Goal: Information Seeking & Learning: Learn about a topic

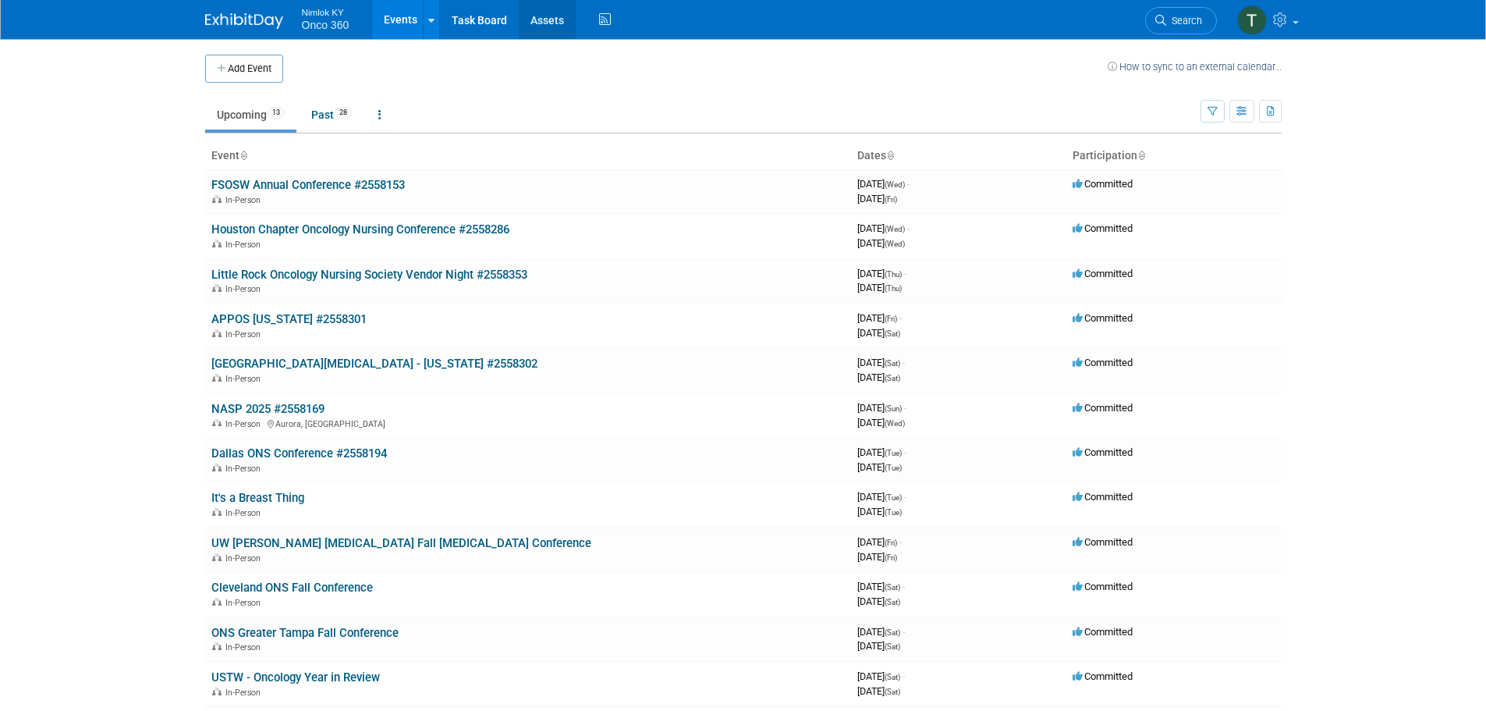
click at [543, 18] on link "Assets" at bounding box center [547, 19] width 57 height 39
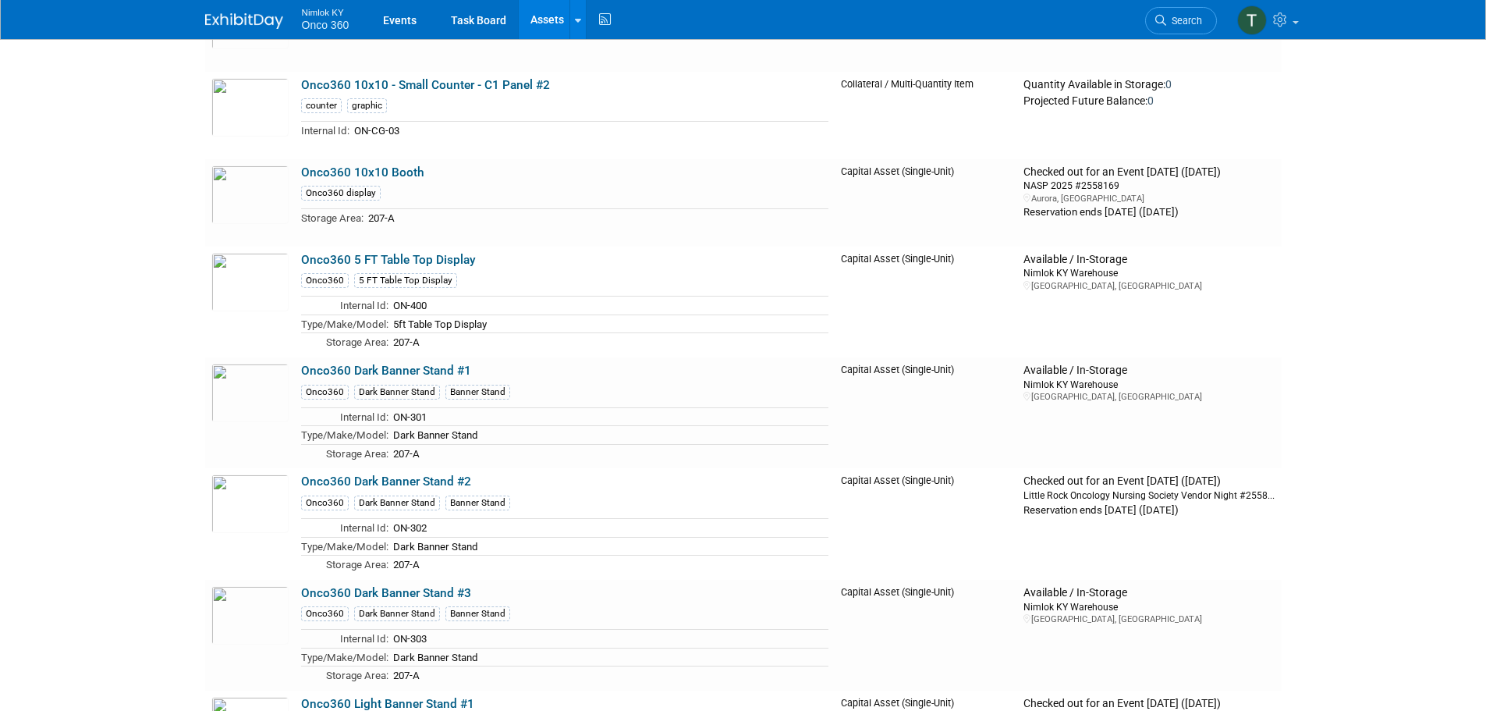
scroll to position [2340, 0]
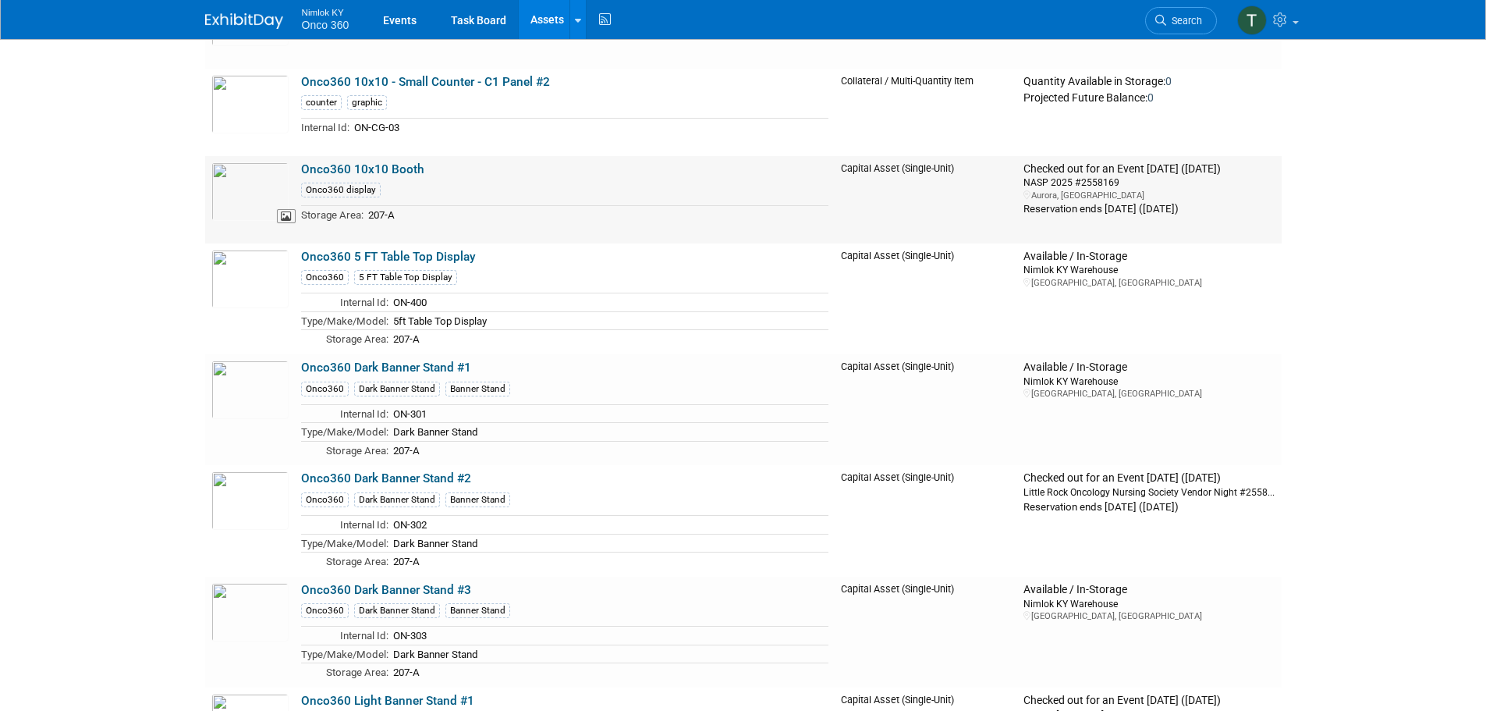
click at [253, 188] on img at bounding box center [249, 191] width 77 height 59
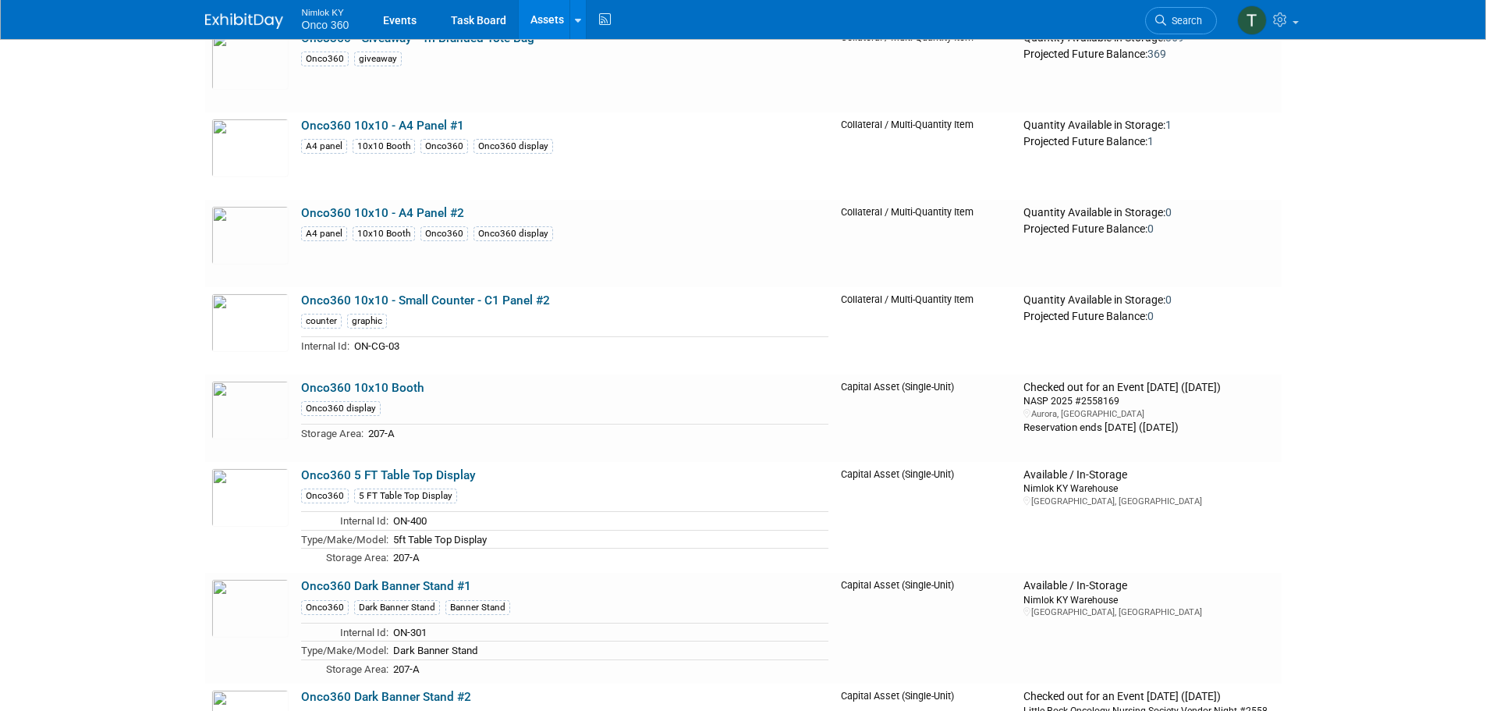
scroll to position [2184, 0]
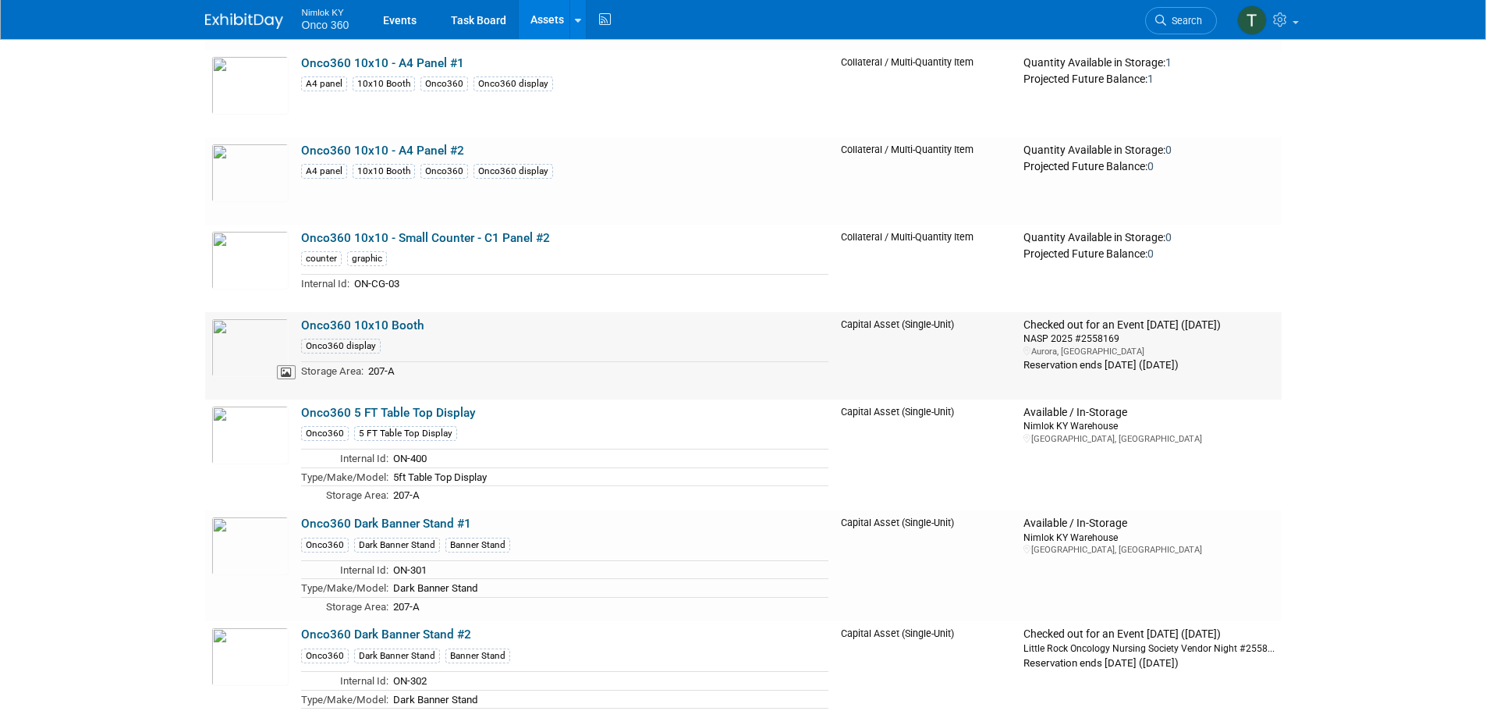
click at [253, 350] on img at bounding box center [249, 347] width 77 height 59
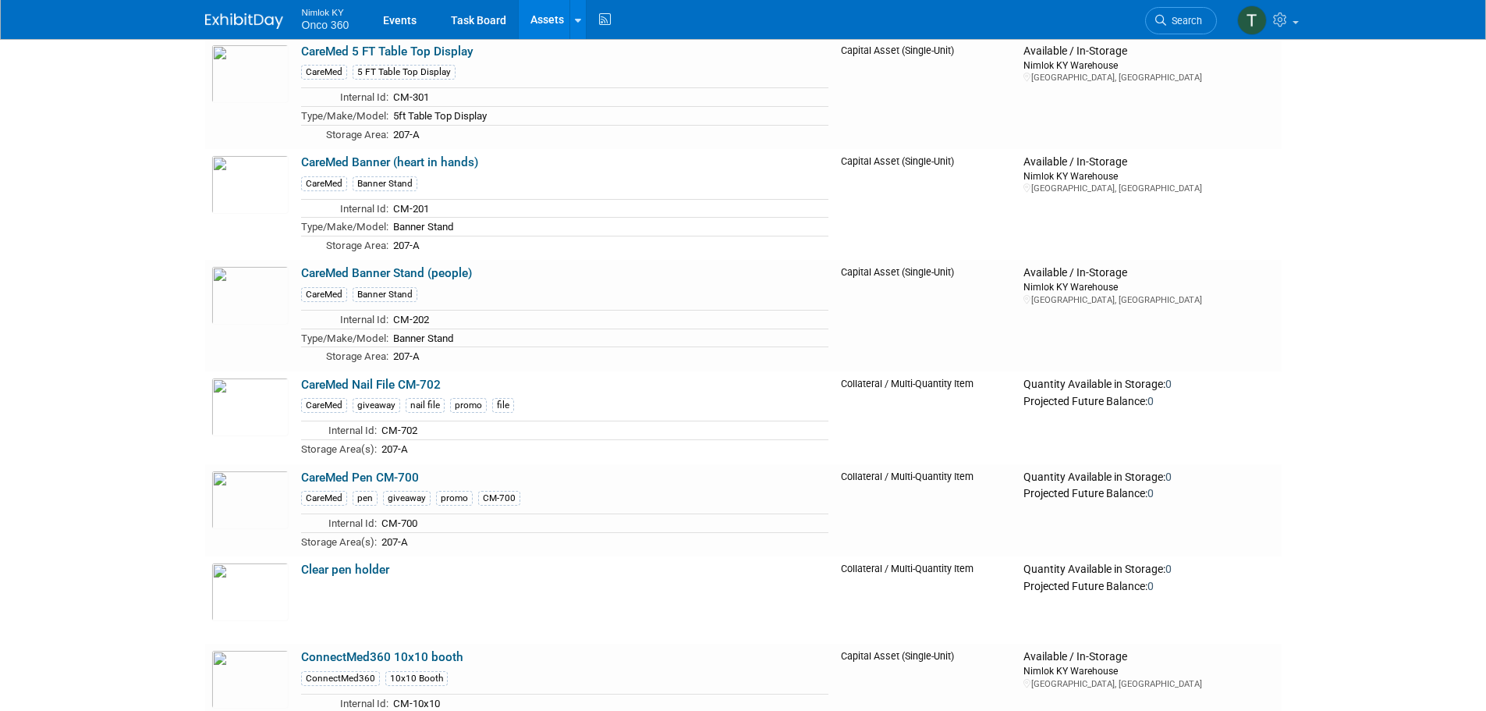
scroll to position [0, 0]
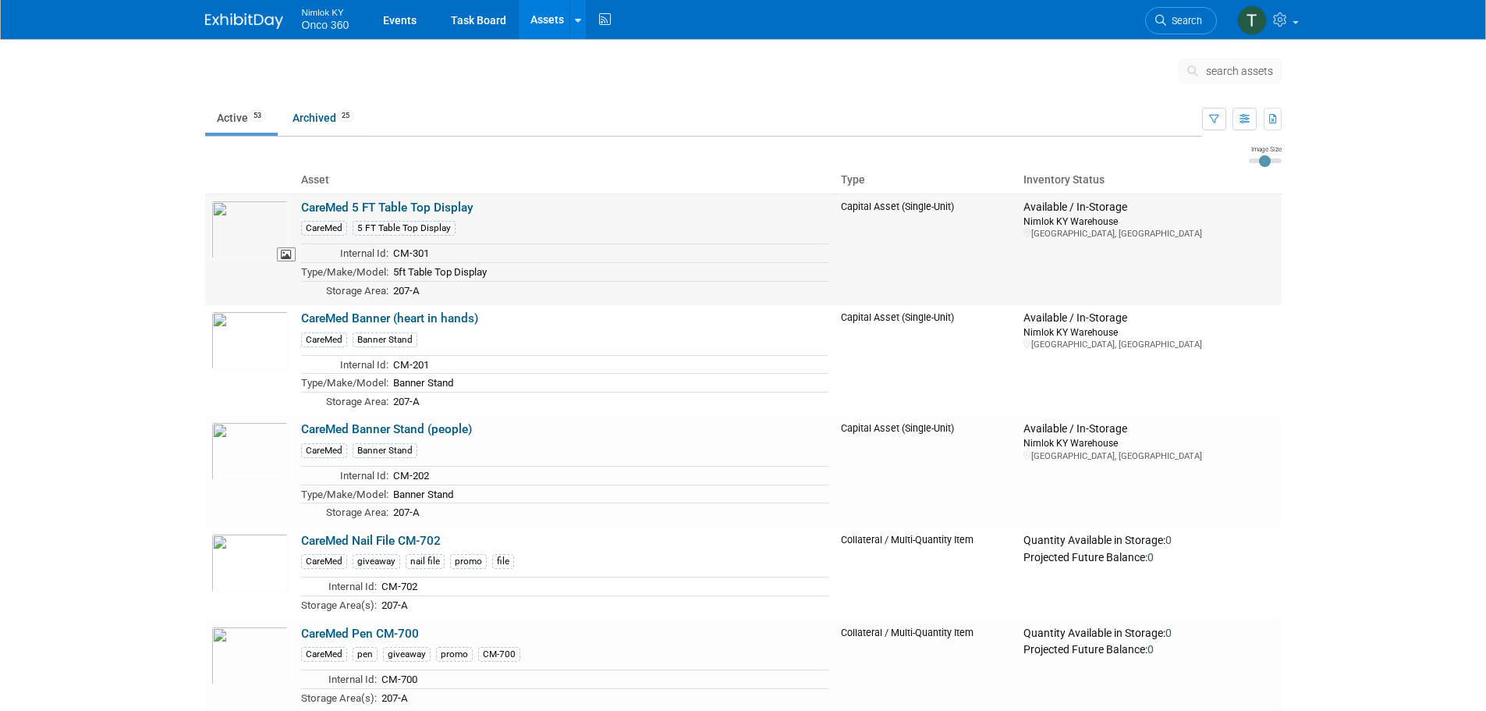
click at [264, 239] on img at bounding box center [249, 229] width 77 height 59
click at [270, 345] on img at bounding box center [249, 340] width 77 height 59
click at [259, 452] on img at bounding box center [249, 451] width 77 height 59
click at [253, 336] on img at bounding box center [249, 340] width 77 height 59
click at [261, 236] on img at bounding box center [249, 229] width 77 height 59
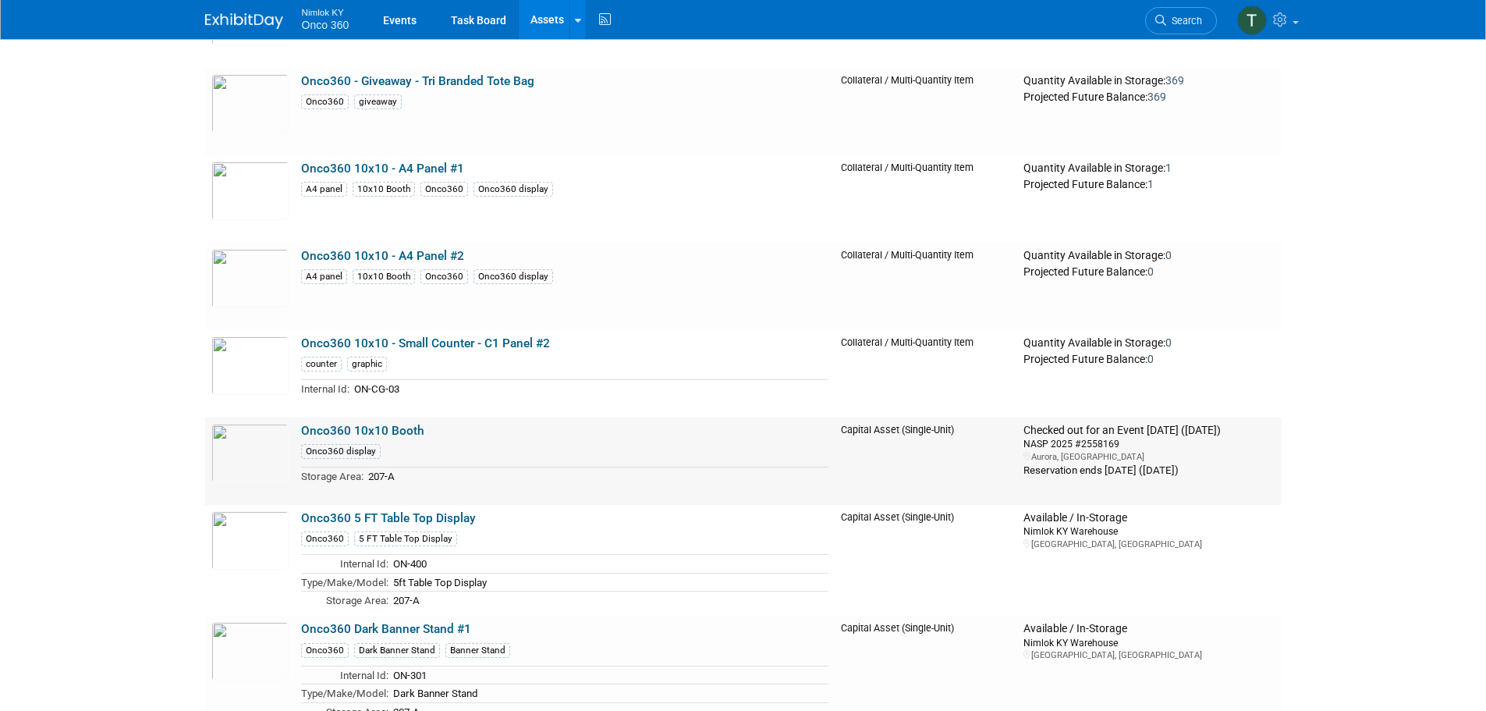
scroll to position [2106, 0]
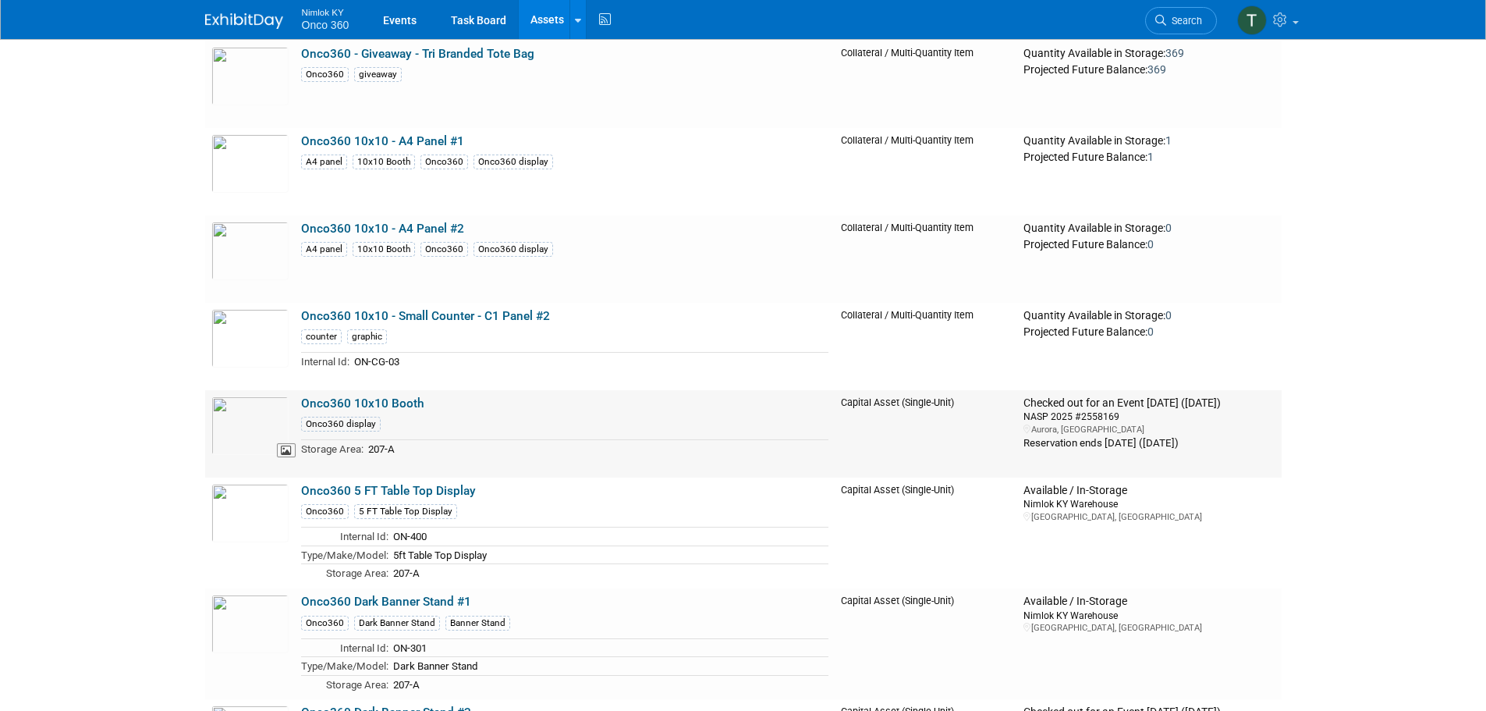
click at [253, 439] on img at bounding box center [249, 425] width 77 height 59
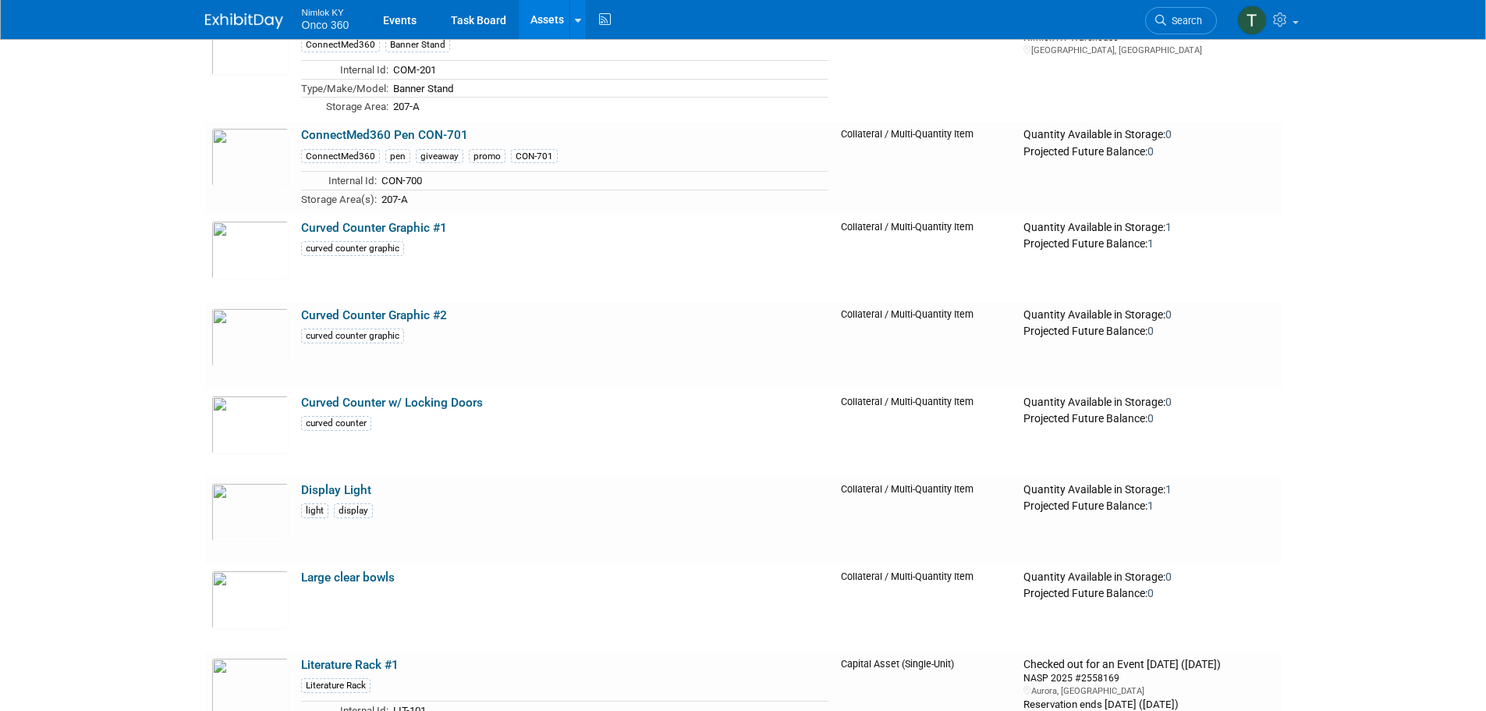
scroll to position [0, 0]
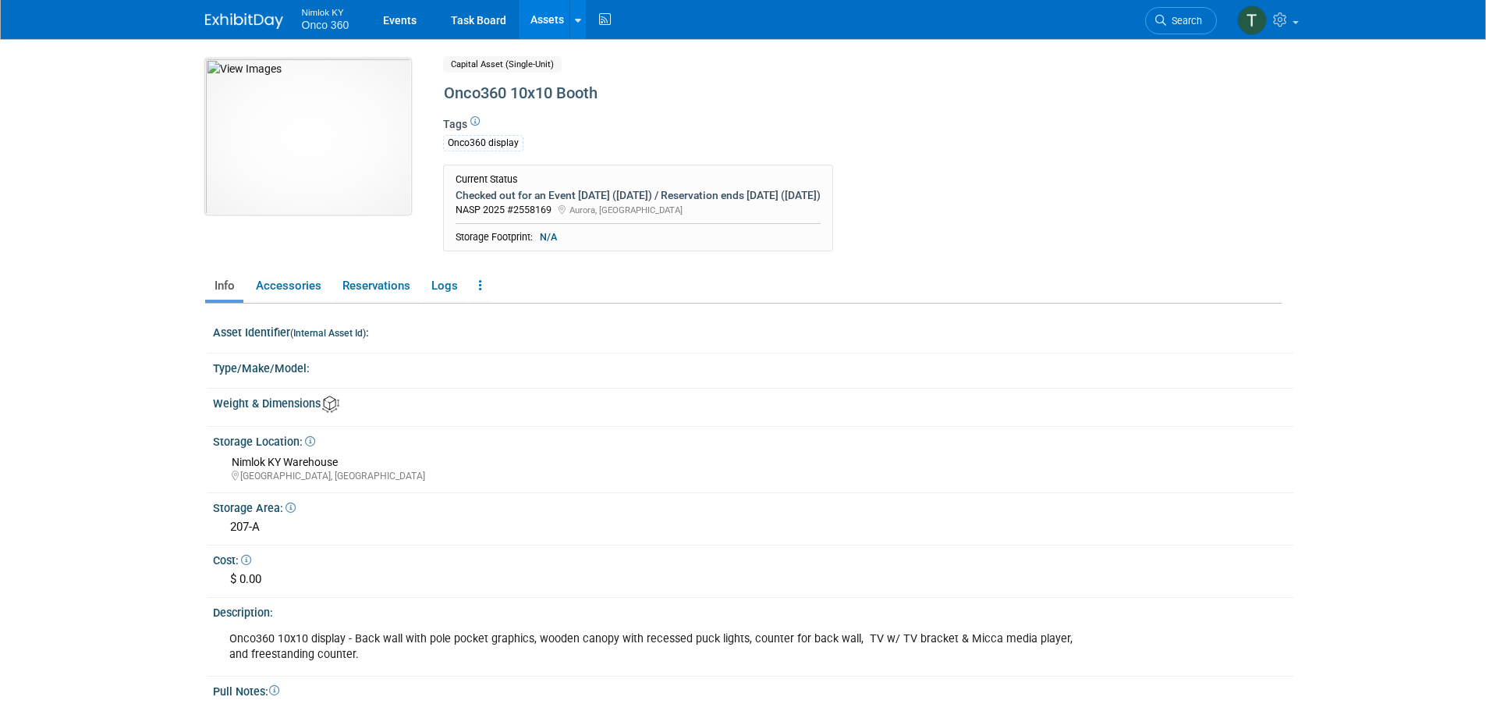
click at [256, 138] on img at bounding box center [308, 137] width 206 height 156
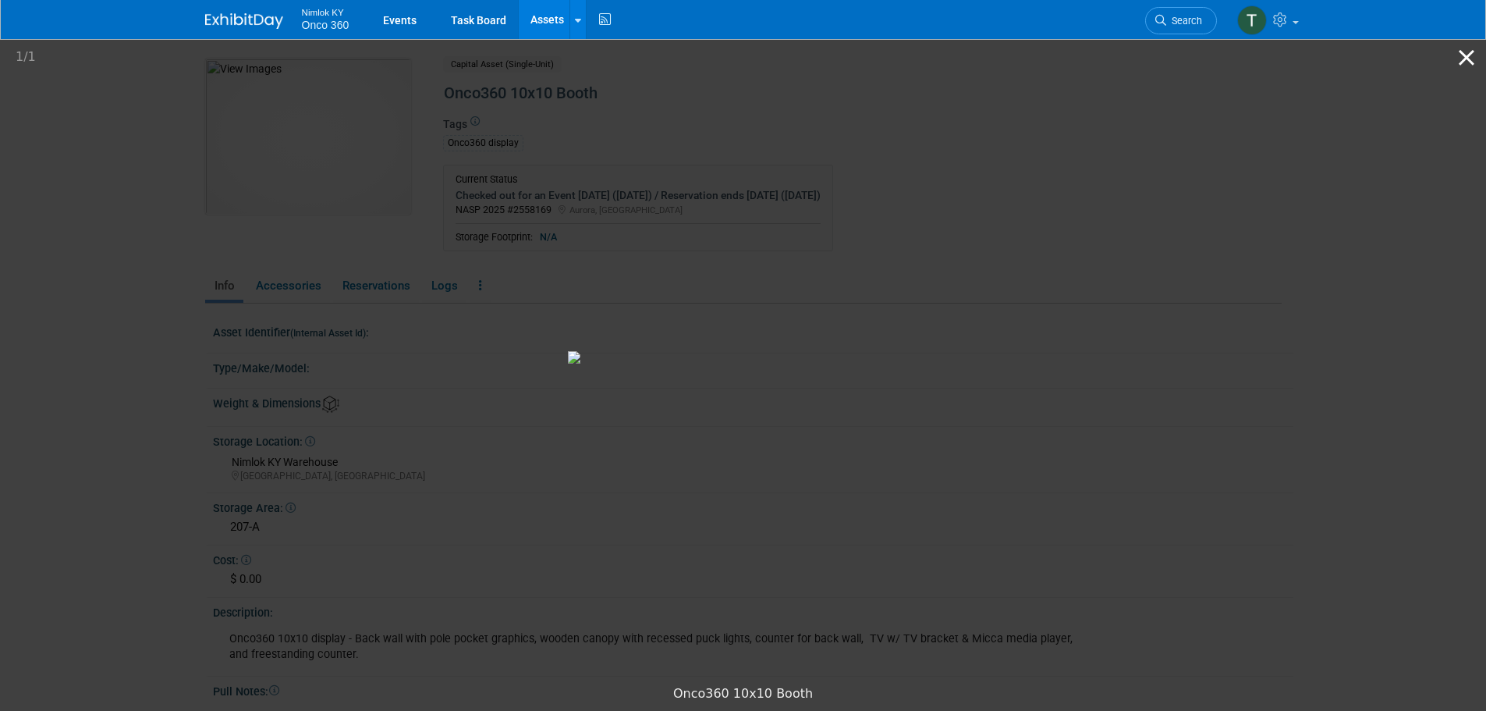
click at [1468, 59] on button "Close gallery" at bounding box center [1466, 57] width 39 height 37
